Goal: Task Accomplishment & Management: Manage account settings

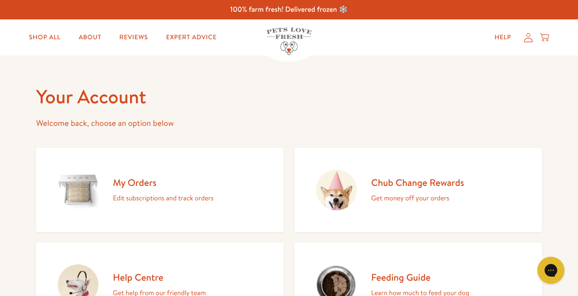
click at [183, 201] on p "Edit subscriptions and track orders" at bounding box center [163, 198] width 101 height 12
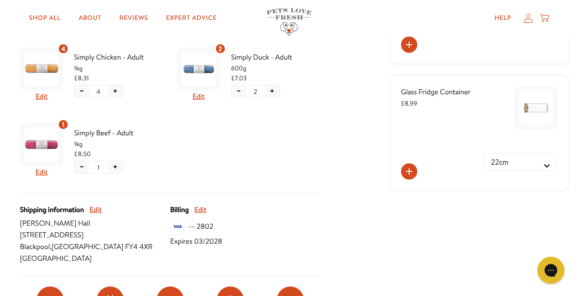
scroll to position [272, 0]
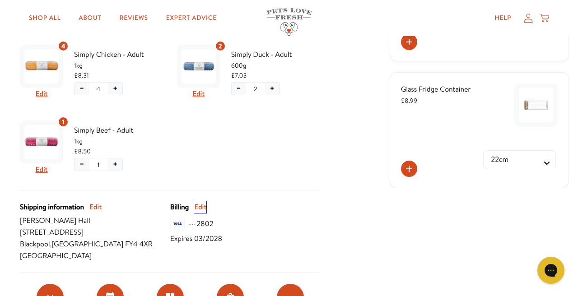
click at [206, 208] on button "Edit" at bounding box center [200, 207] width 12 height 12
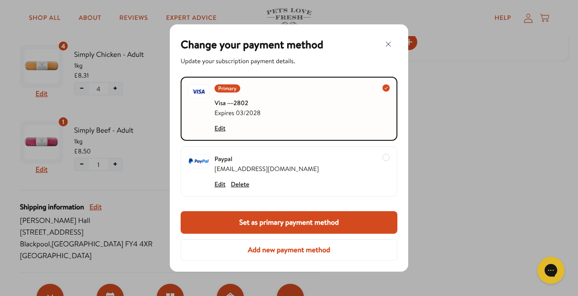
click at [307, 249] on button "Add new payment method" at bounding box center [289, 250] width 217 height 22
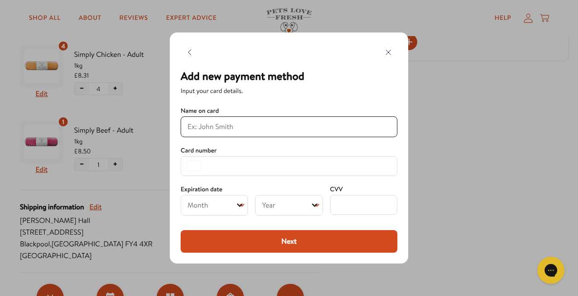
click at [209, 126] on input at bounding box center [288, 126] width 203 height 11
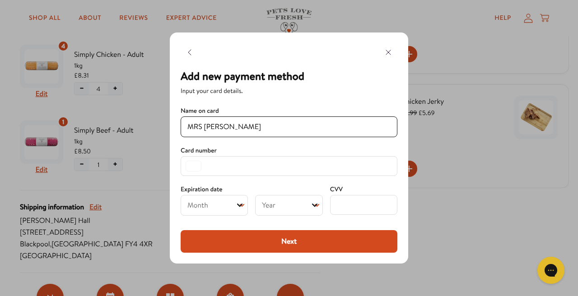
type input "MRS M A HALL"
click at [194, 167] on div at bounding box center [193, 166] width 16 height 11
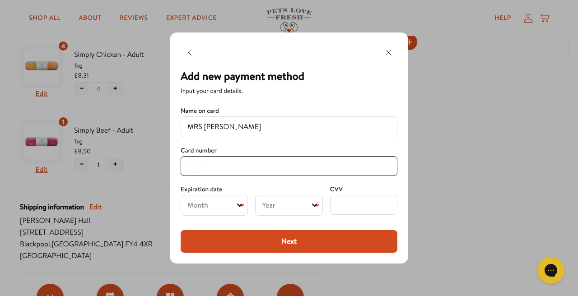
click at [194, 167] on div at bounding box center [193, 166] width 16 height 11
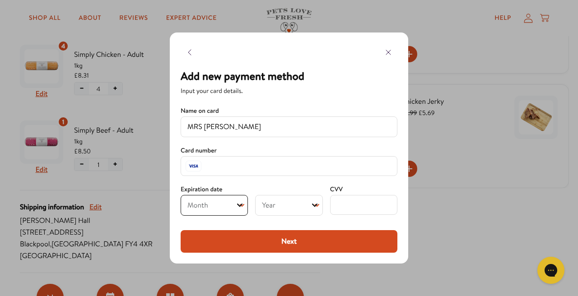
select select "03"
click at [315, 205] on icon "Open" at bounding box center [314, 206] width 5 height 4
select select "2030"
click at [304, 242] on button "Next" at bounding box center [289, 241] width 217 height 23
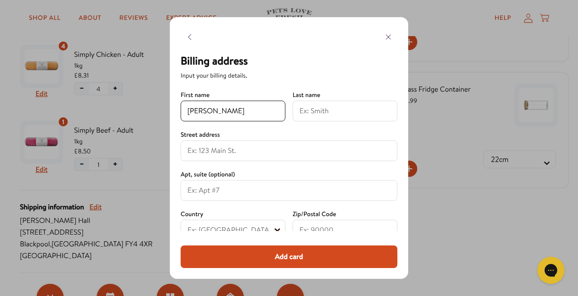
type input "MICHELLE"
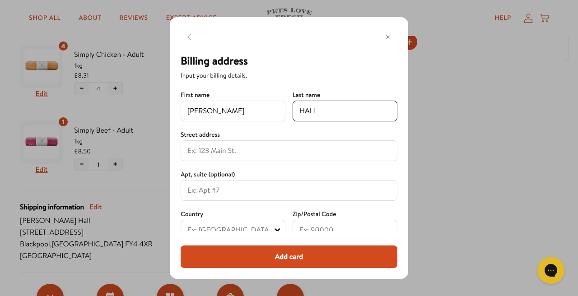
type input "HALL"
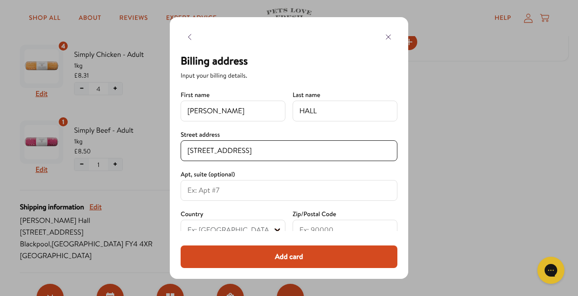
click at [224, 151] on input "46 Halton gardens" at bounding box center [288, 150] width 203 height 11
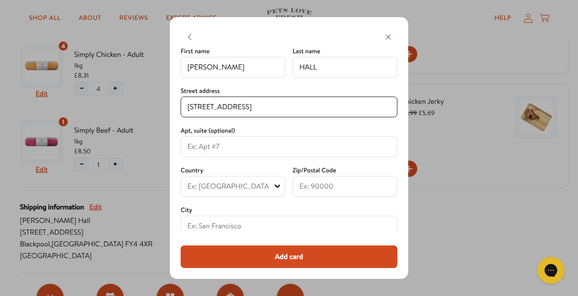
scroll to position [46, 0]
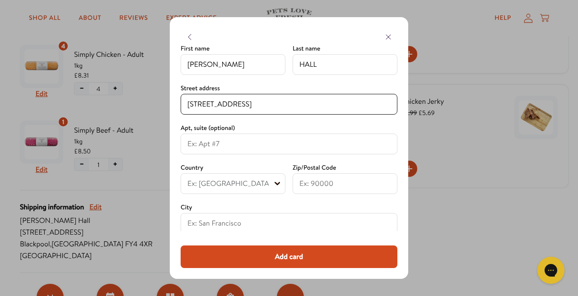
type input "46 Halton Gardens"
click at [276, 184] on icon "Open" at bounding box center [276, 184] width 5 height 4
click at [277, 183] on icon "Open" at bounding box center [276, 183] width 5 height 5
click at [277, 184] on icon "Open" at bounding box center [276, 183] width 5 height 5
select select "United Kingdom"
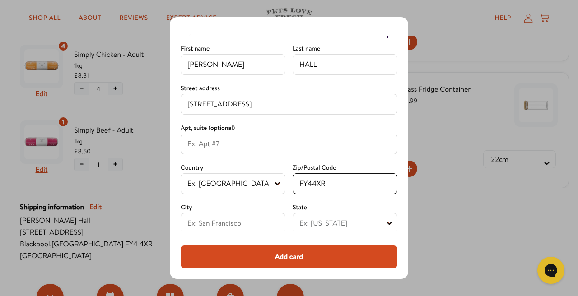
type input "FY44XR"
type input "Blackpool"
click at [389, 225] on icon "Open" at bounding box center [388, 223] width 5 height 5
click at [388, 223] on icon "Open" at bounding box center [388, 224] width 5 height 4
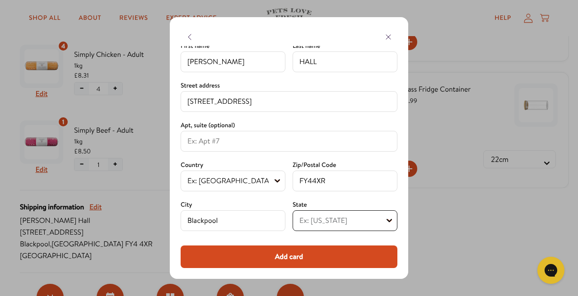
select select "England"
click at [292, 256] on button "Add card" at bounding box center [289, 256] width 217 height 23
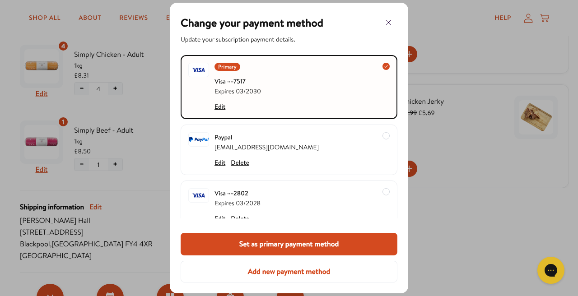
click at [308, 246] on button "Set as primary payment method" at bounding box center [289, 244] width 217 height 23
click at [387, 23] on icon "button" at bounding box center [388, 22] width 11 height 11
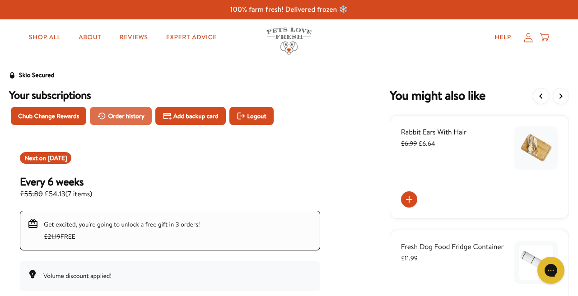
scroll to position [0, 0]
